Goal: Check status

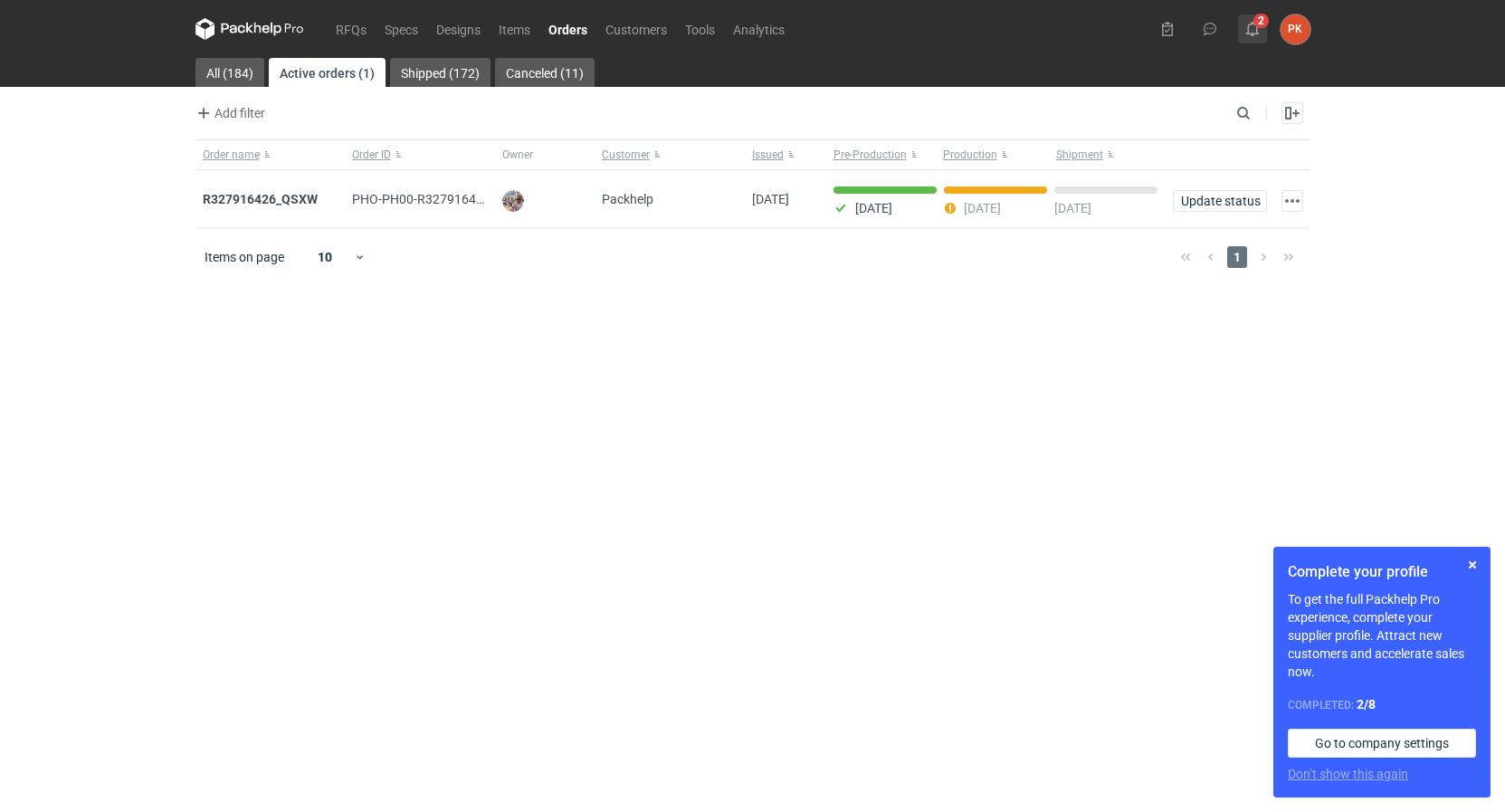
click at [1240, 24] on button "2" at bounding box center [1252, 28] width 29 height 29
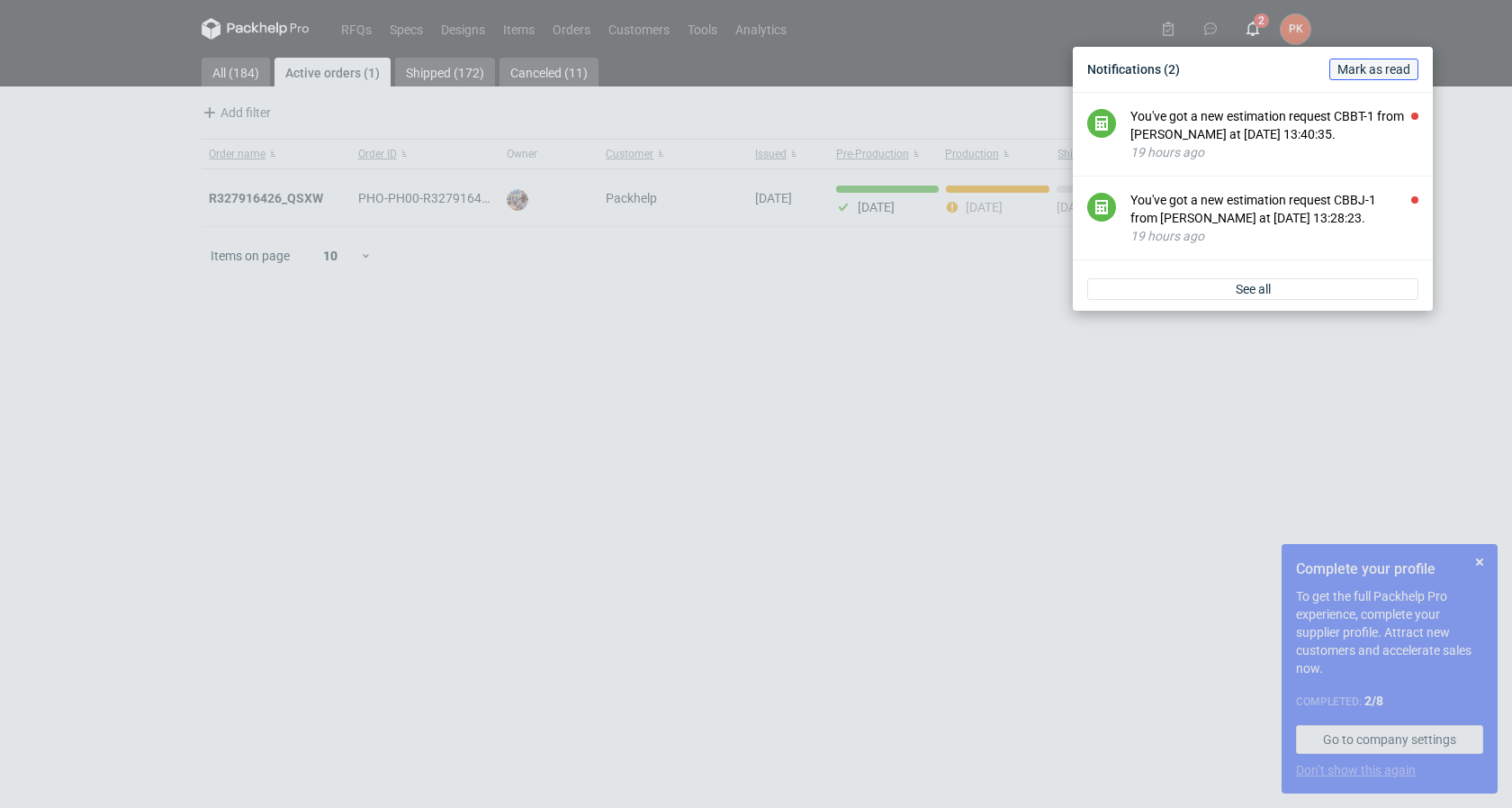
click at [1335, 78] on button "Mark as read" at bounding box center [1374, 69] width 89 height 22
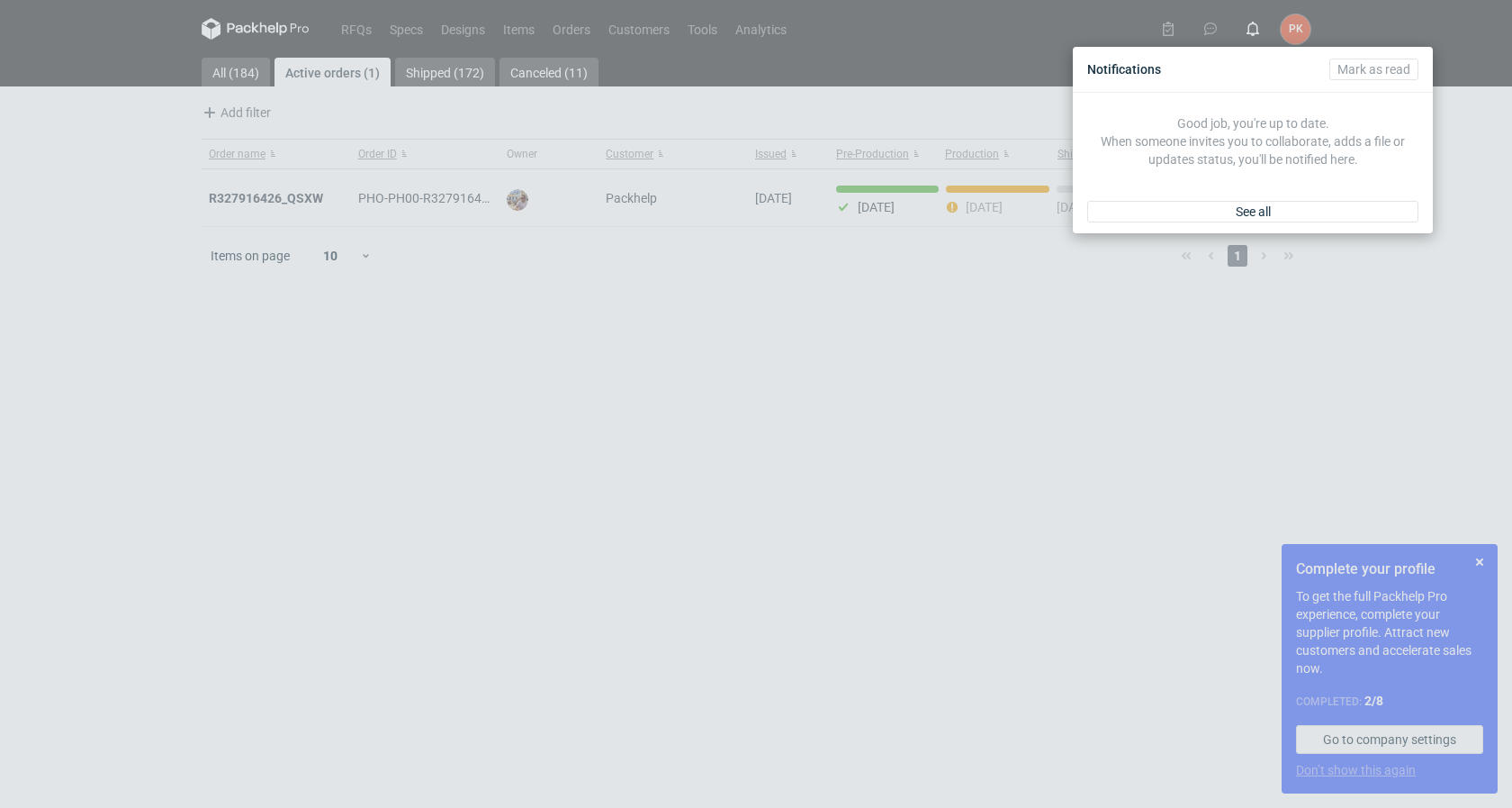
drag, startPoint x: 323, startPoint y: 335, endPoint x: 328, endPoint y: 283, distance: 52.2
click at [323, 334] on div "Notifications [PERSON_NAME] as read Good job, you're up to date. When someone i…" at bounding box center [756, 404] width 1512 height 808
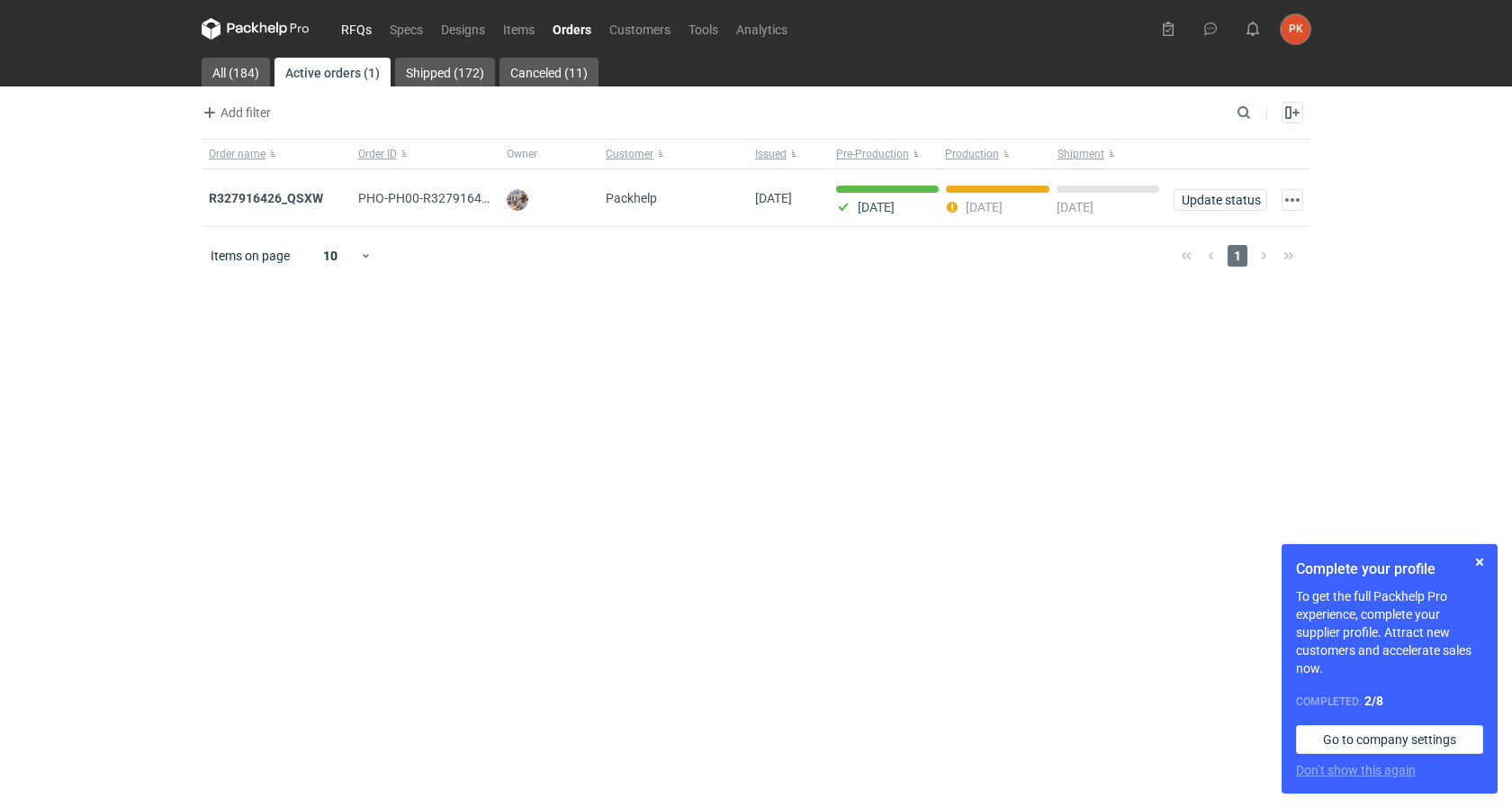
click at [354, 33] on link "RFQs" at bounding box center [356, 28] width 49 height 22
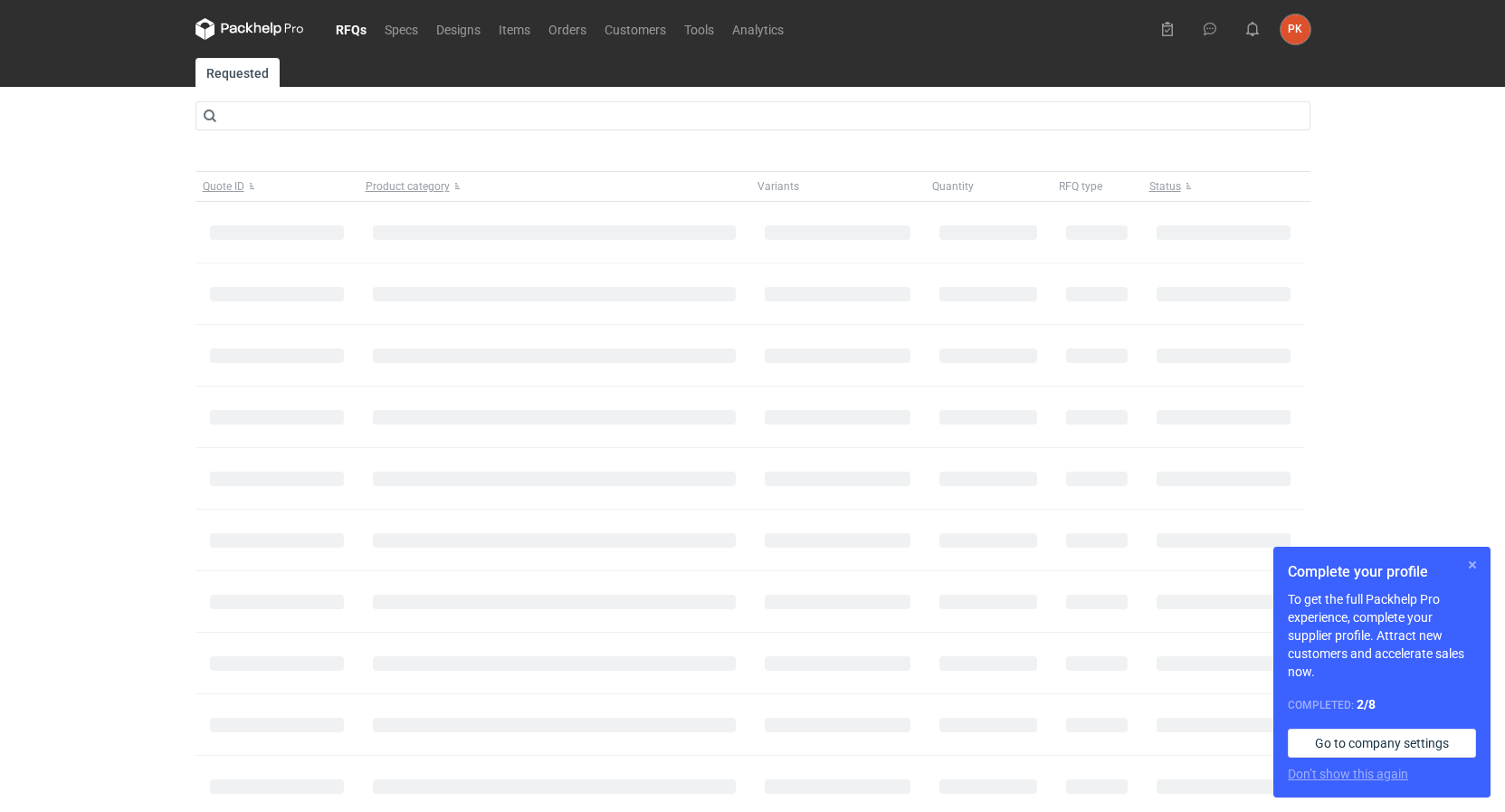
click at [1468, 563] on button "button" at bounding box center [1472, 564] width 22 height 22
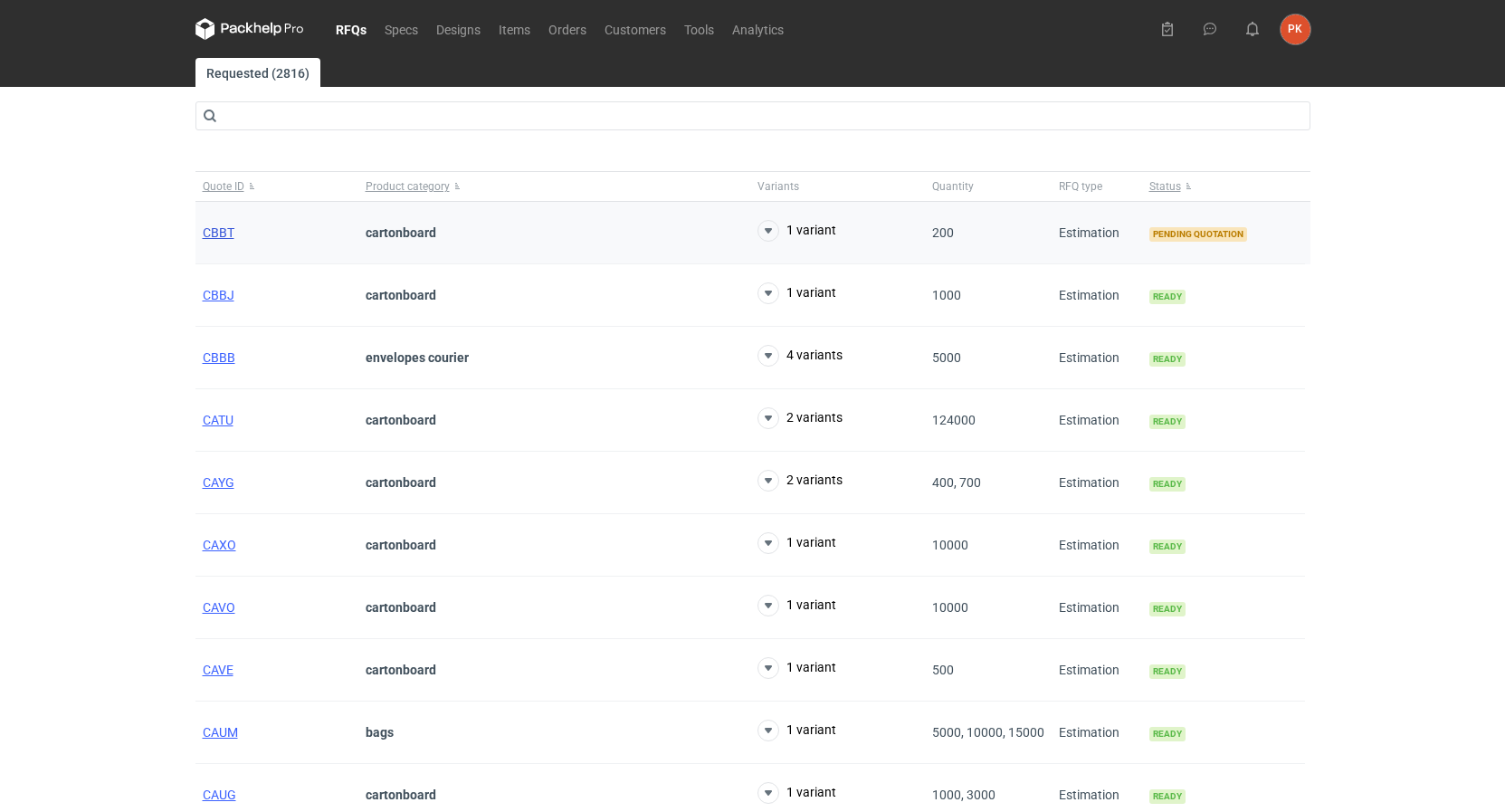
click at [224, 232] on span "CBBT" at bounding box center [218, 232] width 32 height 14
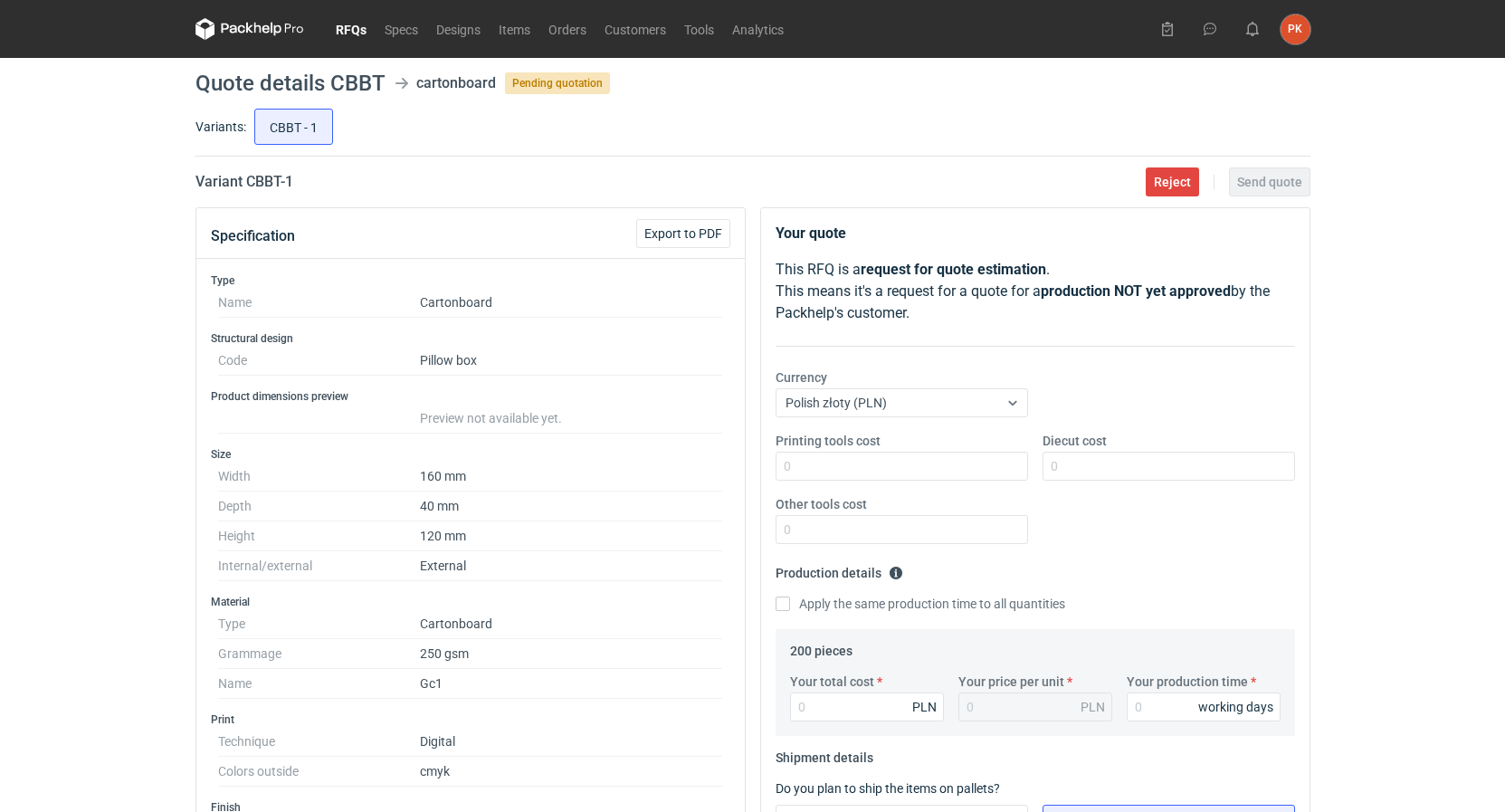
scroll to position [461, 0]
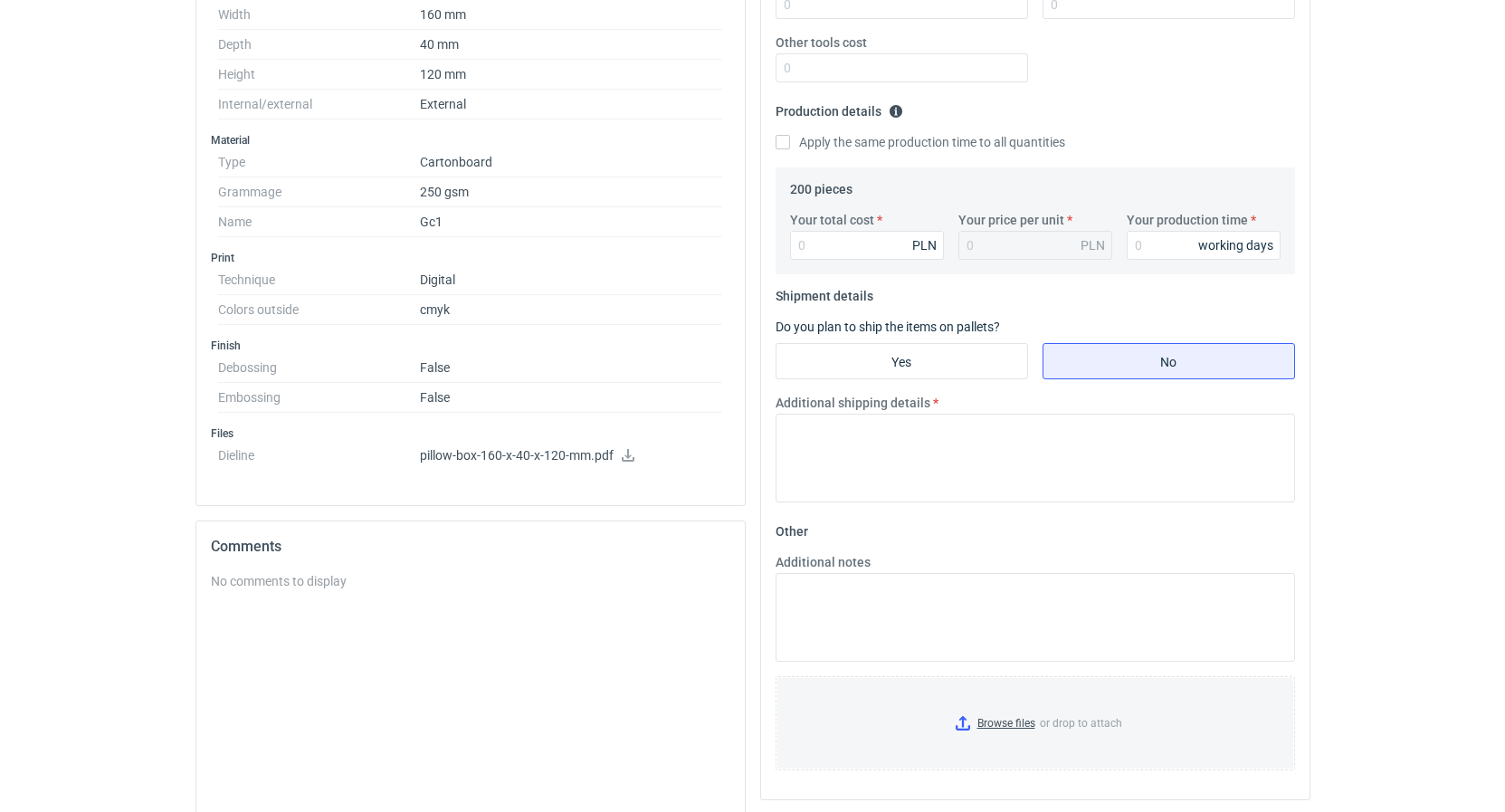
click at [624, 453] on icon at bounding box center [628, 455] width 14 height 12
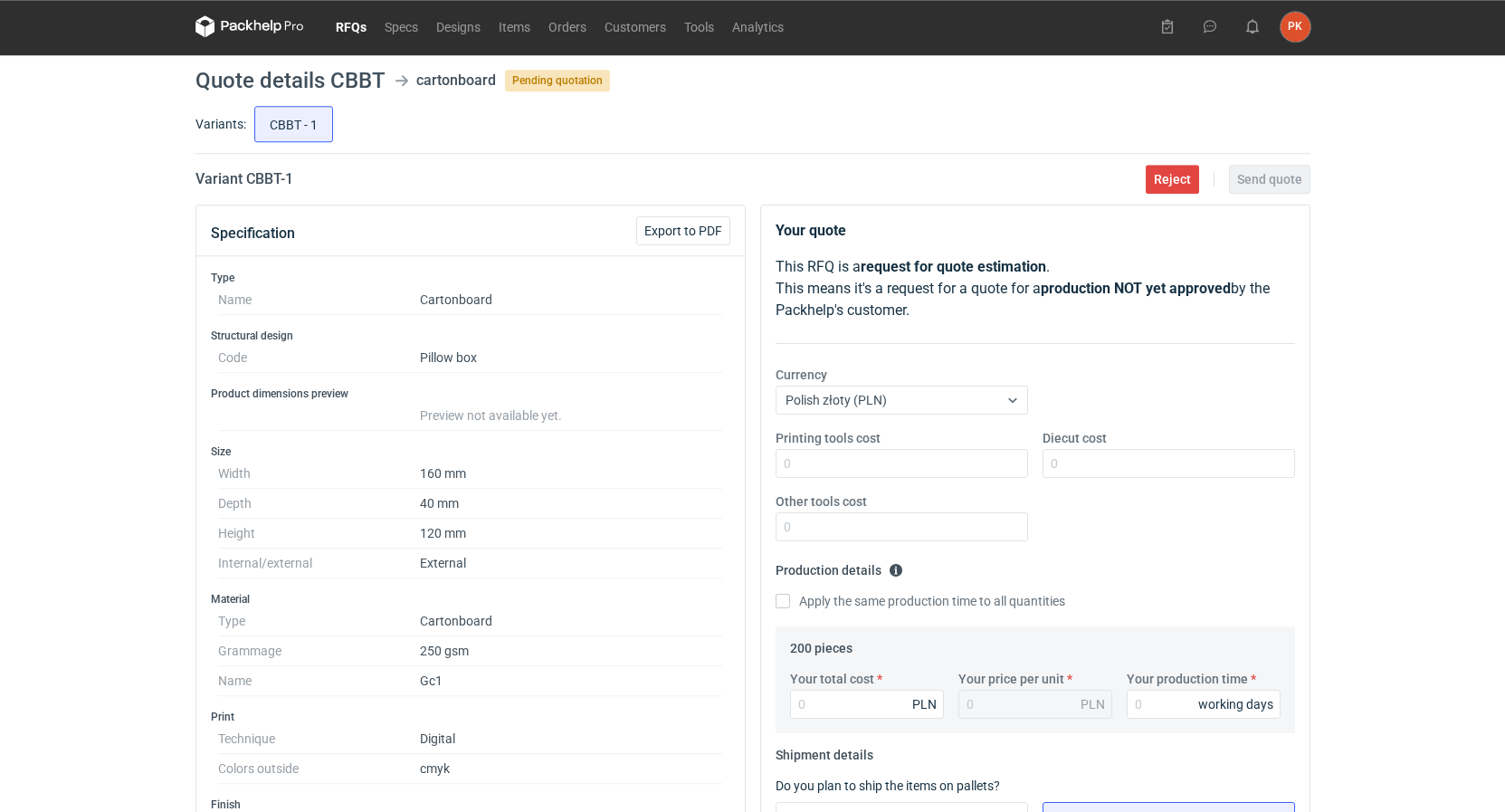
scroll to position [0, 0]
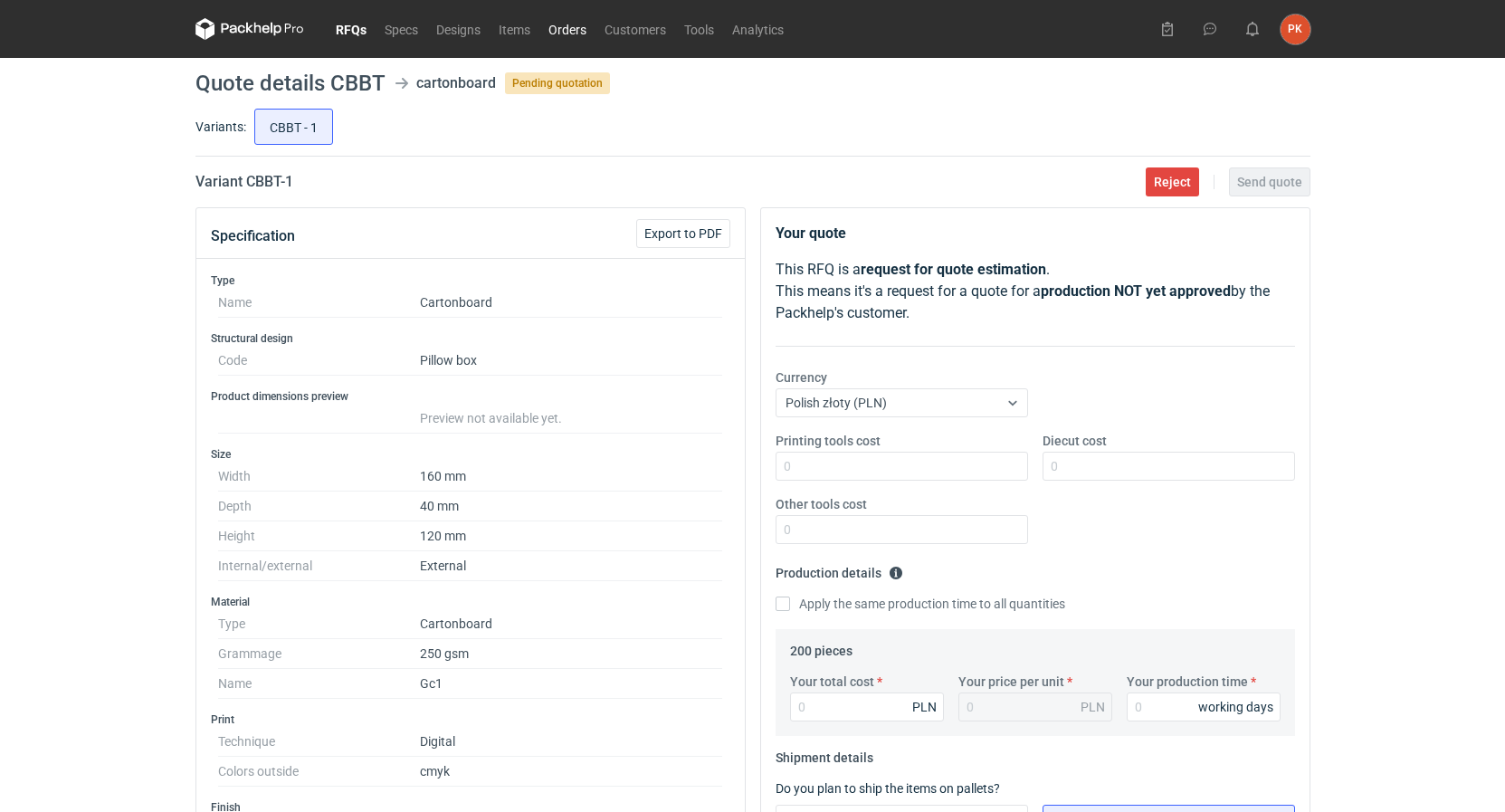
click at [560, 28] on link "Orders" at bounding box center [566, 28] width 56 height 22
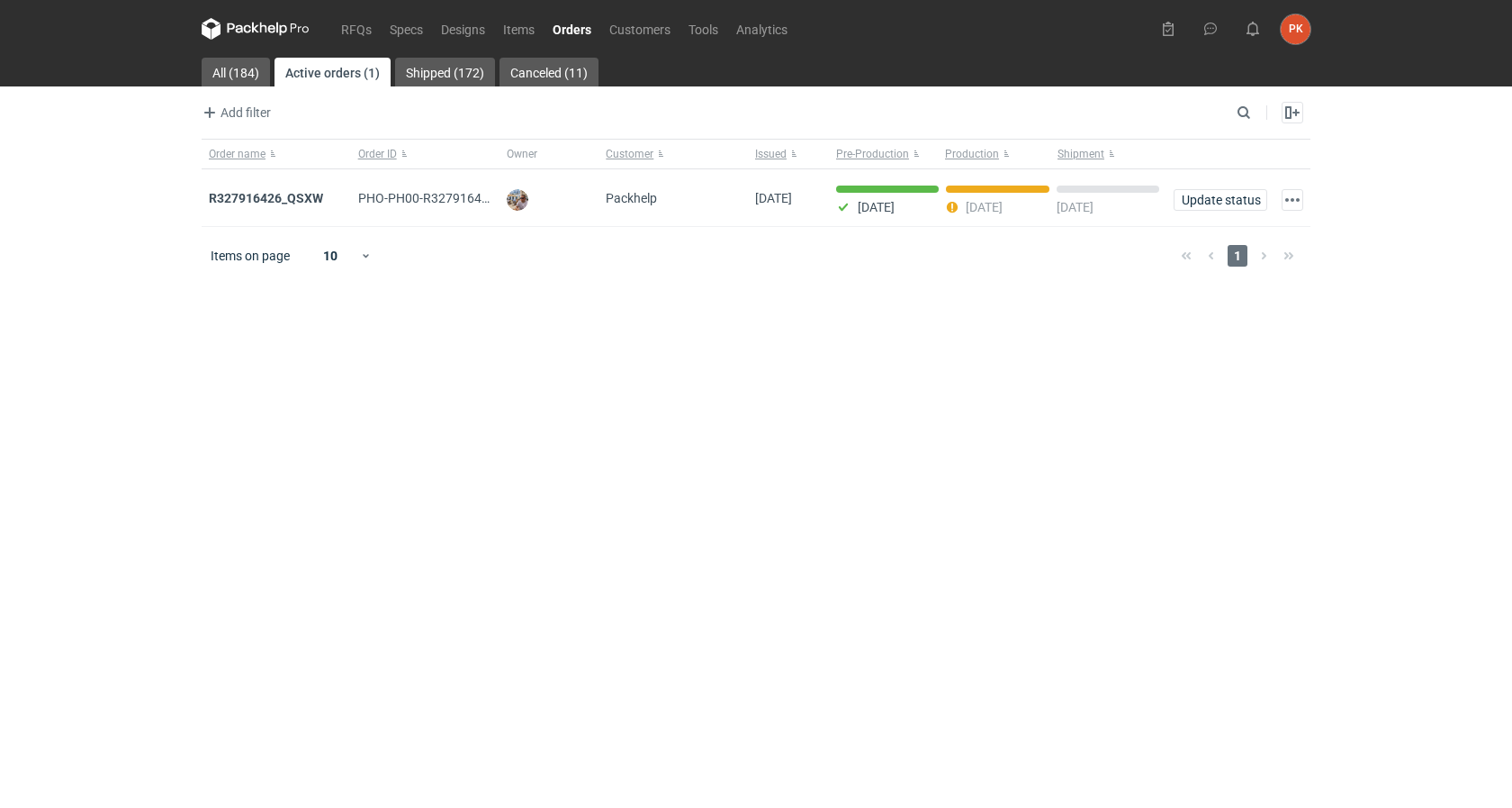
click at [481, 805] on main "All (184) Active orders (1) Shipped (172) Canceled (11) Add filter Owner first …" at bounding box center [756, 432] width 1124 height 750
click at [349, 25] on link "RFQs" at bounding box center [356, 28] width 49 height 22
